Goal: Information Seeking & Learning: Learn about a topic

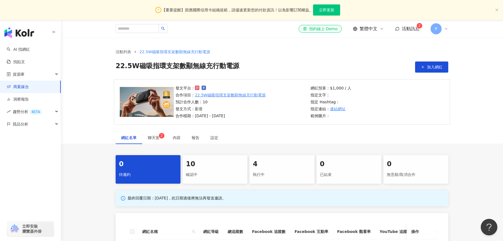
drag, startPoint x: 87, startPoint y: 111, endPoint x: 98, endPoint y: 111, distance: 11.4
click at [87, 111] on div "發文平台： 合作項目： 22.5W磁吸指環支架數顯無線充行動電源 預計合作人數：10 發文方式：影音 合作檔期：[DATE] - [DATE] 網紅預算：$1…" at bounding box center [282, 105] width 442 height 52
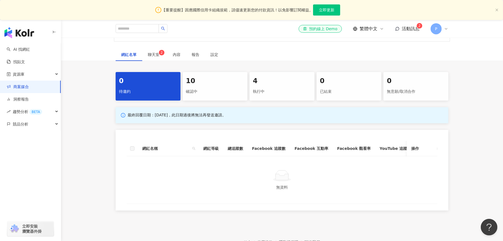
click at [208, 88] on div "確認中" at bounding box center [215, 91] width 58 height 9
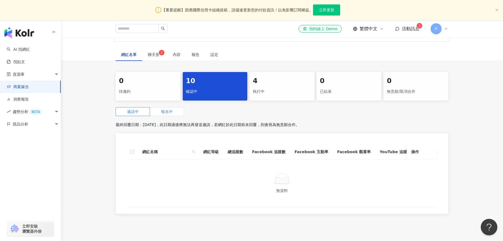
click at [165, 110] on span "報名中" at bounding box center [167, 112] width 12 height 4
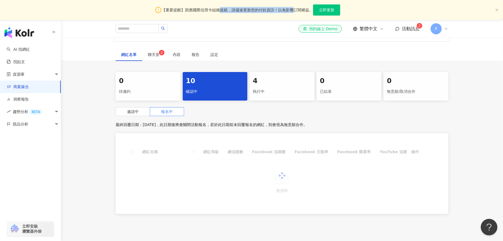
drag, startPoint x: 220, startPoint y: 12, endPoint x: 257, endPoint y: 29, distance: 40.1
click at [298, 11] on span "【重要提醒】因應國際信用卡組織規範，請儘速更新您的付款資訊！以免影響訂閱權益。" at bounding box center [237, 10] width 151 height 6
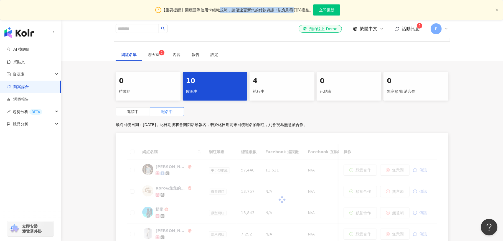
click at [233, 7] on span "【重要提醒】因應國際信用卡組織規範，請儘速更新您的付款資訊！以免影響訂閱權益。" at bounding box center [237, 10] width 151 height 6
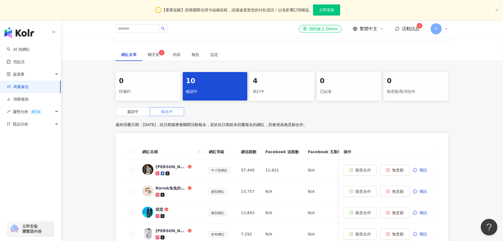
drag, startPoint x: 244, startPoint y: 7, endPoint x: 254, endPoint y: 8, distance: 10.3
click at [245, 7] on span "【重要提醒】因應國際信用卡組織規範，請儘速更新您的付款資訊！以免影響訂閱權益。" at bounding box center [237, 10] width 151 height 6
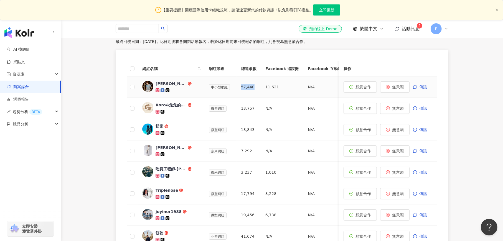
drag, startPoint x: 239, startPoint y: 88, endPoint x: 256, endPoint y: 88, distance: 16.6
click at [256, 88] on td "57,440" at bounding box center [249, 87] width 24 height 21
click at [161, 83] on div "[PERSON_NAME]" at bounding box center [171, 84] width 31 height 6
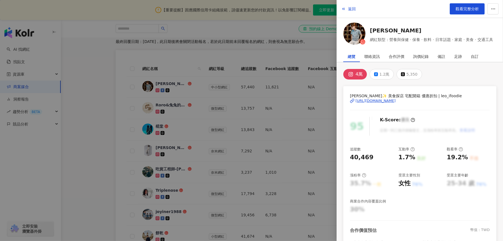
click at [381, 100] on div "[URL][DOMAIN_NAME]" at bounding box center [376, 100] width 40 height 5
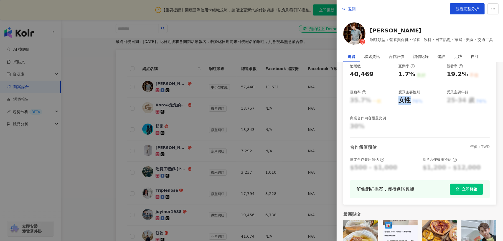
drag, startPoint x: 396, startPoint y: 101, endPoint x: 409, endPoint y: 101, distance: 13.0
click at [409, 101] on div "追蹤數 40,469 互動率 1.7% 良好 觀看率 19.2% 不佳 漲粉率 35.7% 一般 受眾主要性別 女性 76% 受眾主要年齡 25-34 歲 7…" at bounding box center [420, 97] width 140 height 67
drag, startPoint x: 349, startPoint y: 70, endPoint x: 377, endPoint y: 76, distance: 28.3
click at [377, 76] on div "[PERSON_NAME]✨ 美食探店 宅配開箱 優惠折扣 | leo_ifoodie [URL][DOMAIN_NAME] 95 K-Score : 優良 …" at bounding box center [419, 104] width 153 height 202
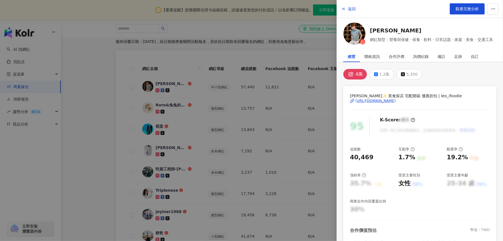
click at [178, 58] on div at bounding box center [251, 120] width 503 height 241
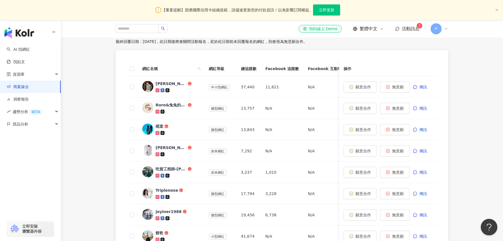
click at [327, 10] on span "立即更新" at bounding box center [327, 10] width 16 height 4
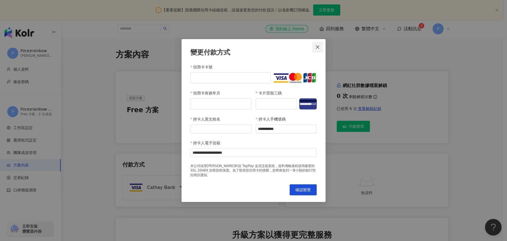
click at [317, 48] on icon "close" at bounding box center [317, 46] width 3 height 3
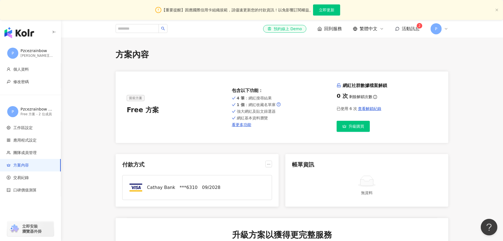
click at [22, 31] on img "button" at bounding box center [19, 32] width 30 height 11
